Goal: Task Accomplishment & Management: Use online tool/utility

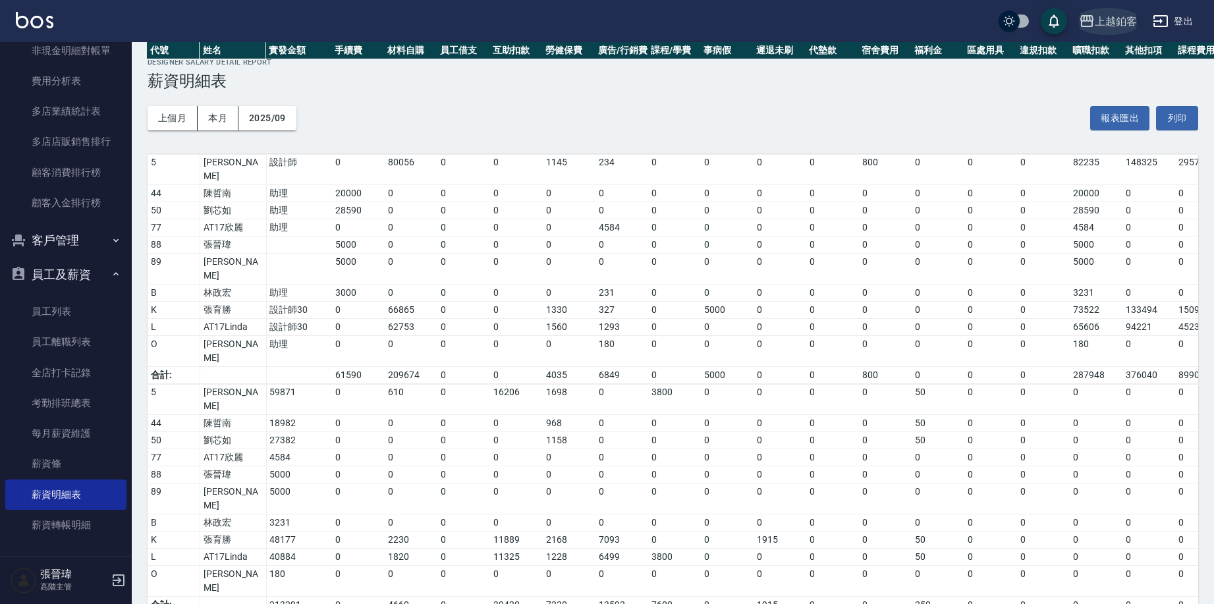
scroll to position [0, 1]
click at [1108, 23] on div "上越鉑客" at bounding box center [1116, 21] width 42 height 16
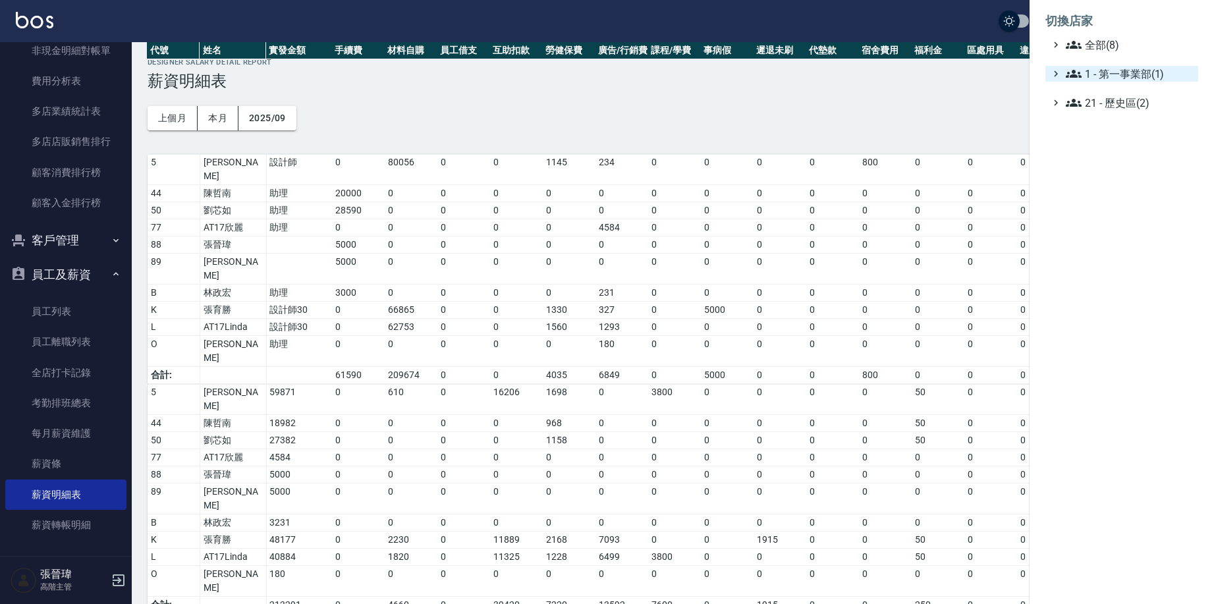
click at [1102, 70] on span "1 - 第一事業部(1)" at bounding box center [1129, 74] width 127 height 16
click at [1101, 86] on span "1.08 - 張晉瑋(6)" at bounding box center [1136, 90] width 114 height 16
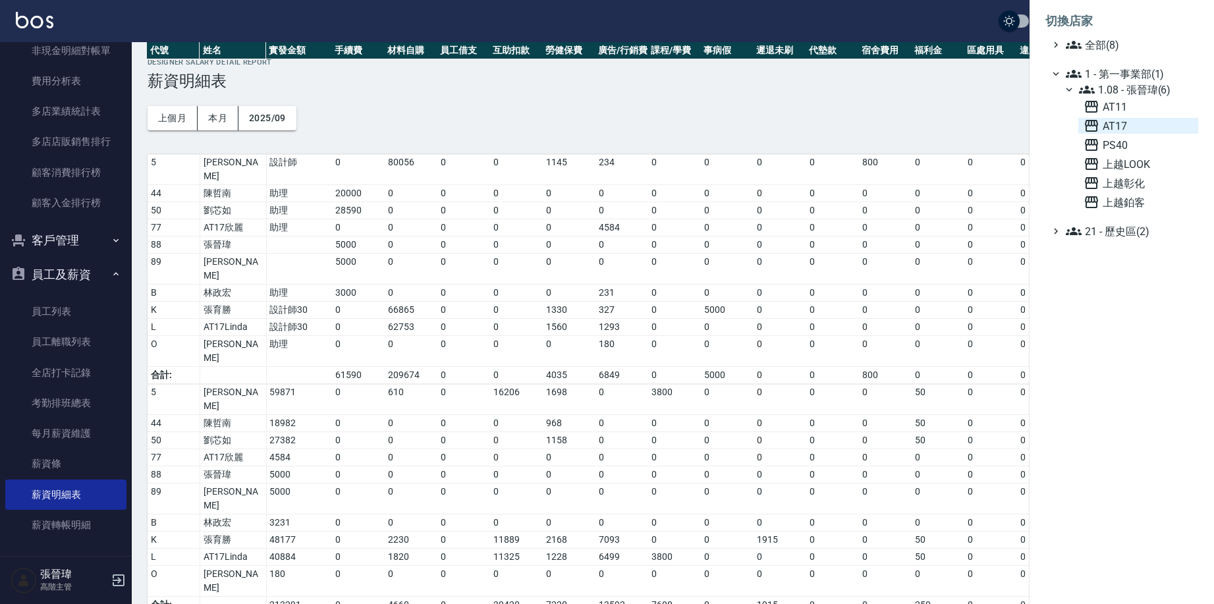
click at [1110, 121] on span "AT17" at bounding box center [1137, 126] width 109 height 16
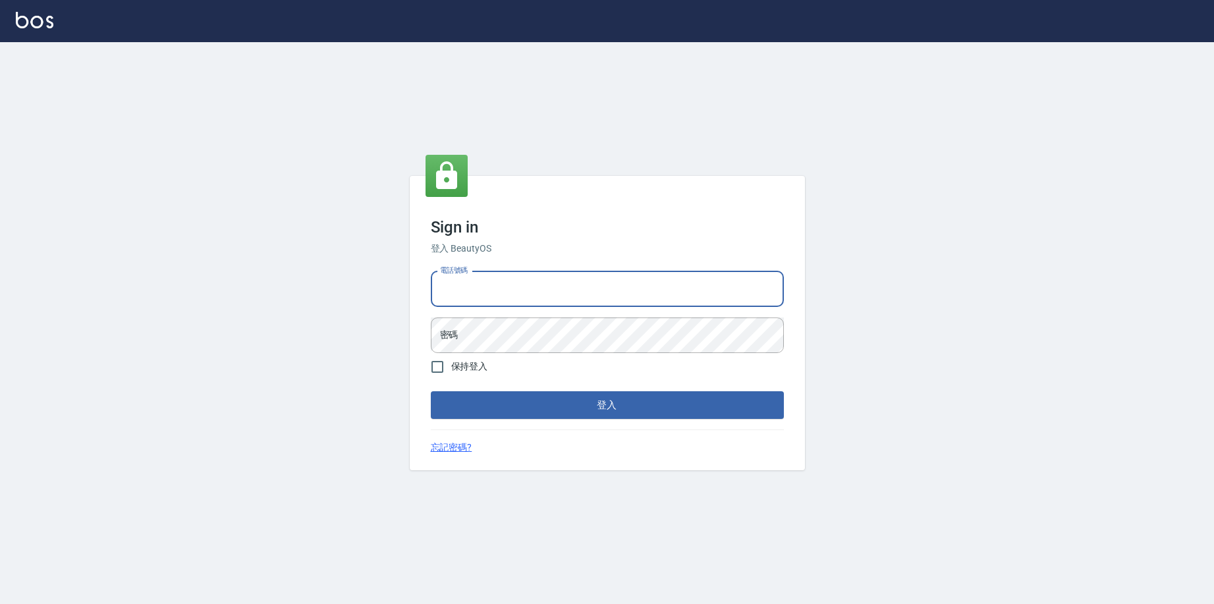
click at [537, 290] on input "電話號碼" at bounding box center [607, 289] width 353 height 36
click at [620, 304] on input "電話號碼" at bounding box center [607, 289] width 353 height 36
type input "0963199014"
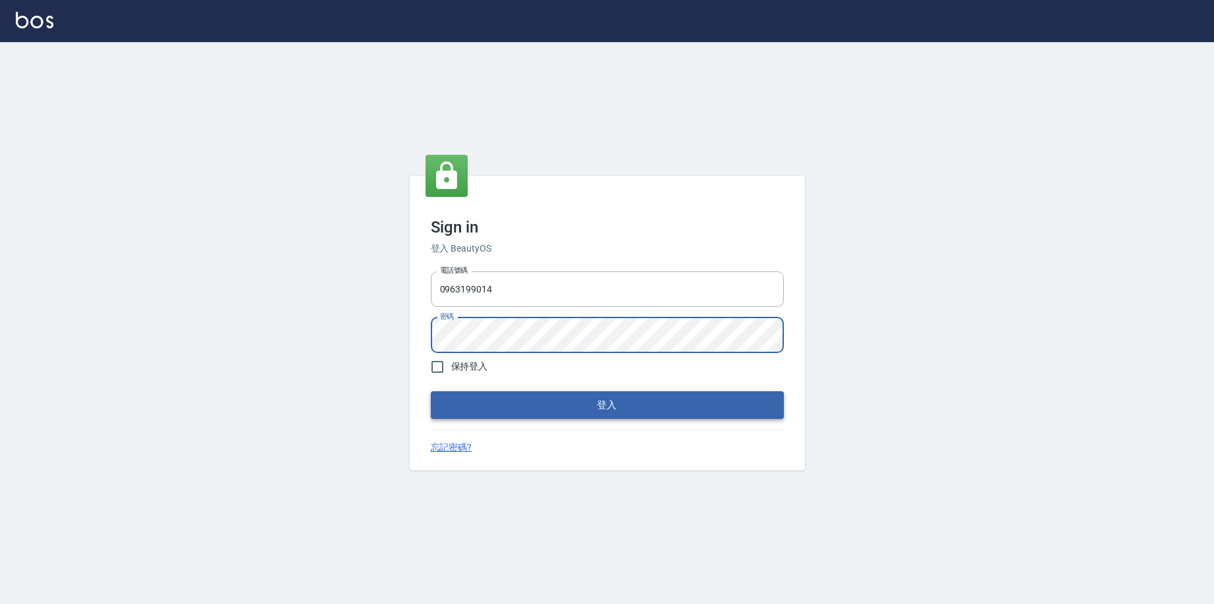
click at [565, 397] on button "登入" at bounding box center [607, 405] width 353 height 28
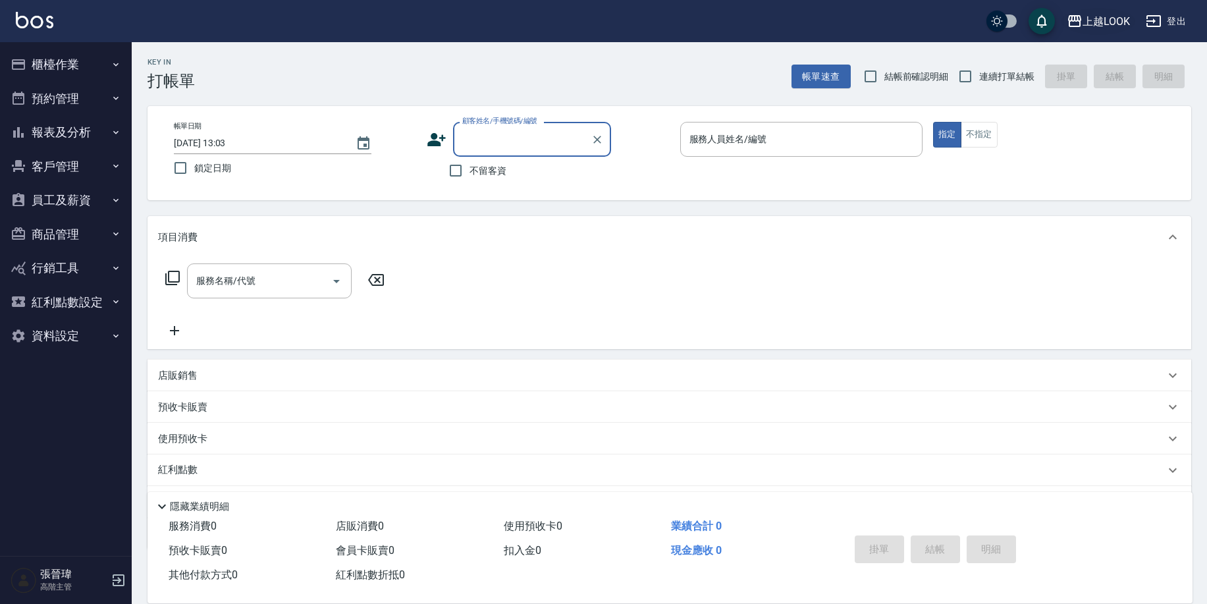
click at [1123, 24] on div "上越LOOK" at bounding box center [1106, 21] width 47 height 16
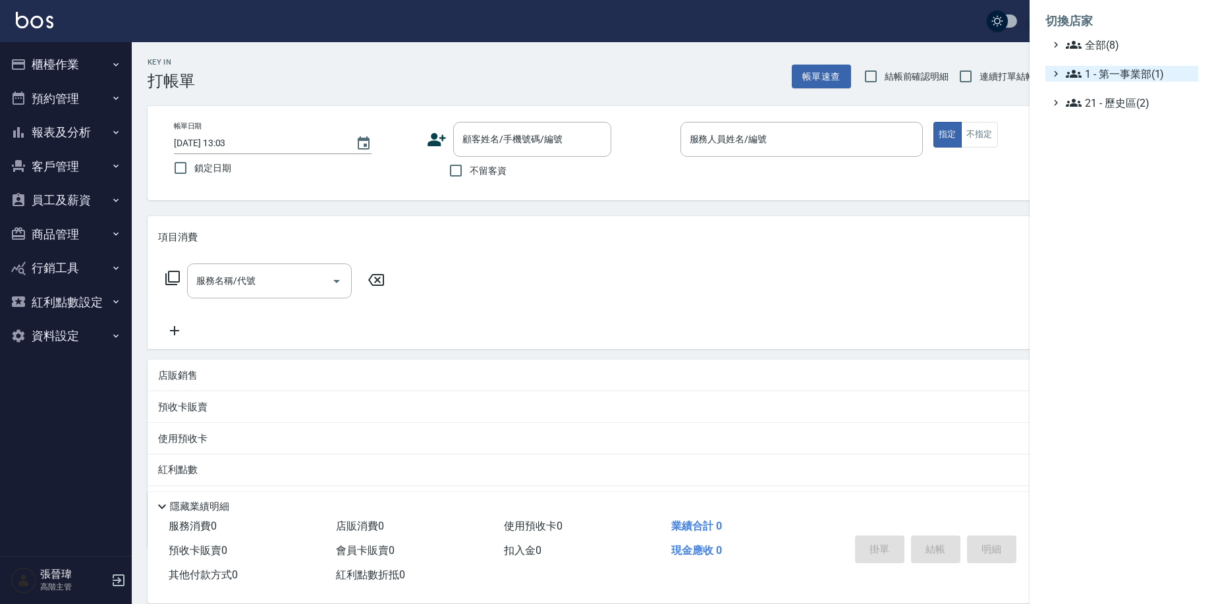
click at [1101, 69] on span "1 - 第一事業部(1)" at bounding box center [1129, 74] width 127 height 16
click at [1106, 90] on span "1.08 - 張晉瑋(6)" at bounding box center [1136, 90] width 114 height 16
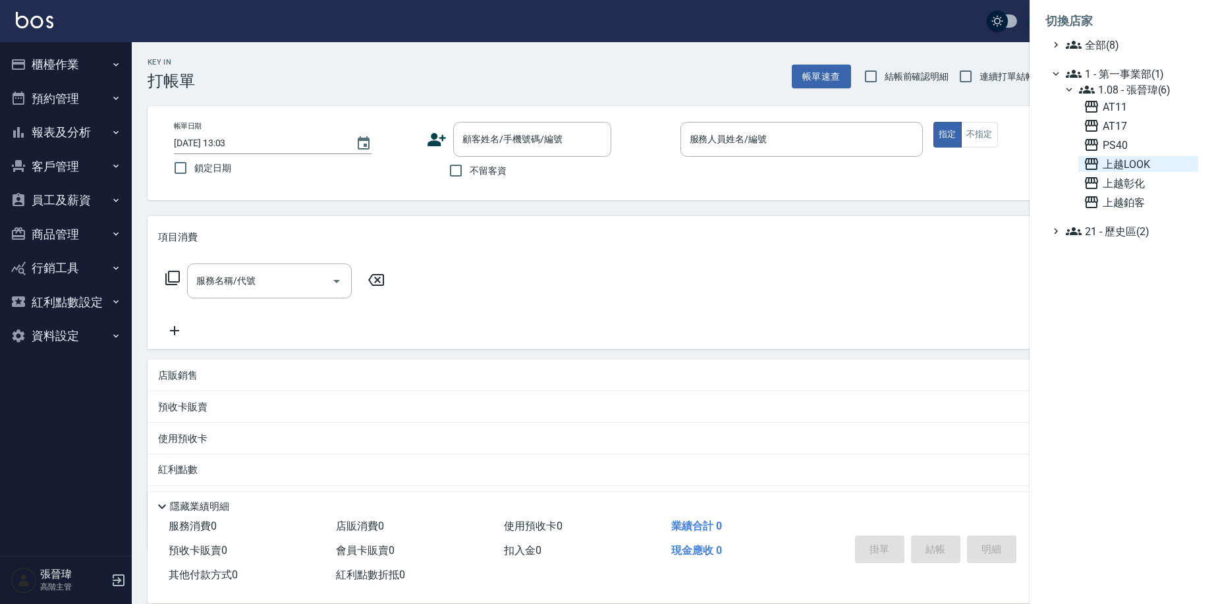
click at [1149, 166] on span "上越LOOK" at bounding box center [1137, 164] width 109 height 16
